Goal: Ask a question

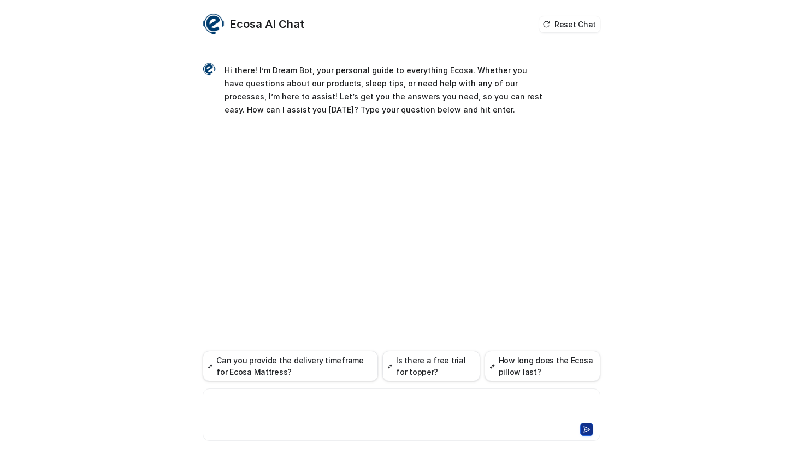
click at [246, 406] on div at bounding box center [401, 408] width 392 height 25
